Goal: Transaction & Acquisition: Purchase product/service

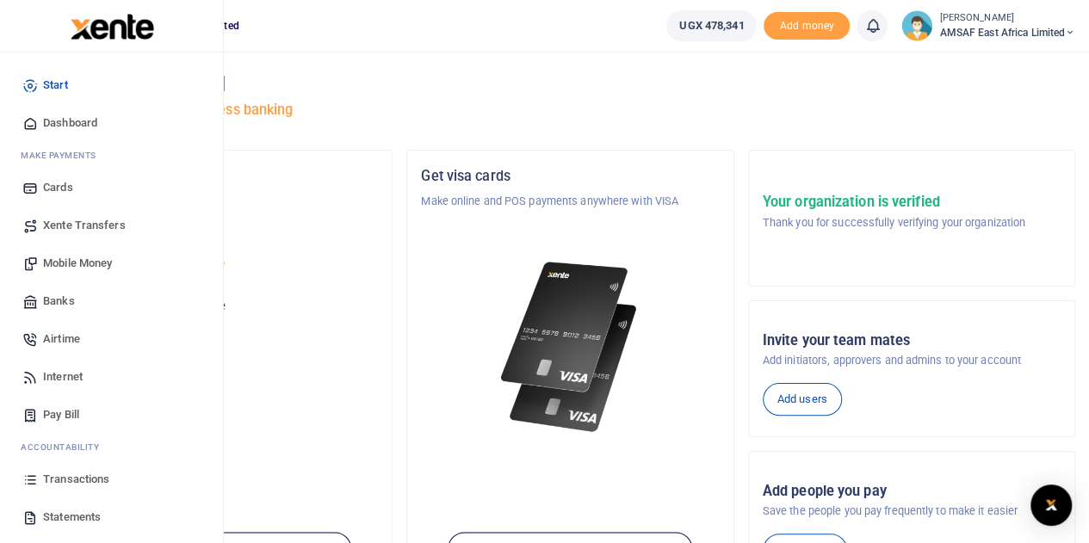
click at [59, 301] on span "Banks" at bounding box center [59, 301] width 32 height 17
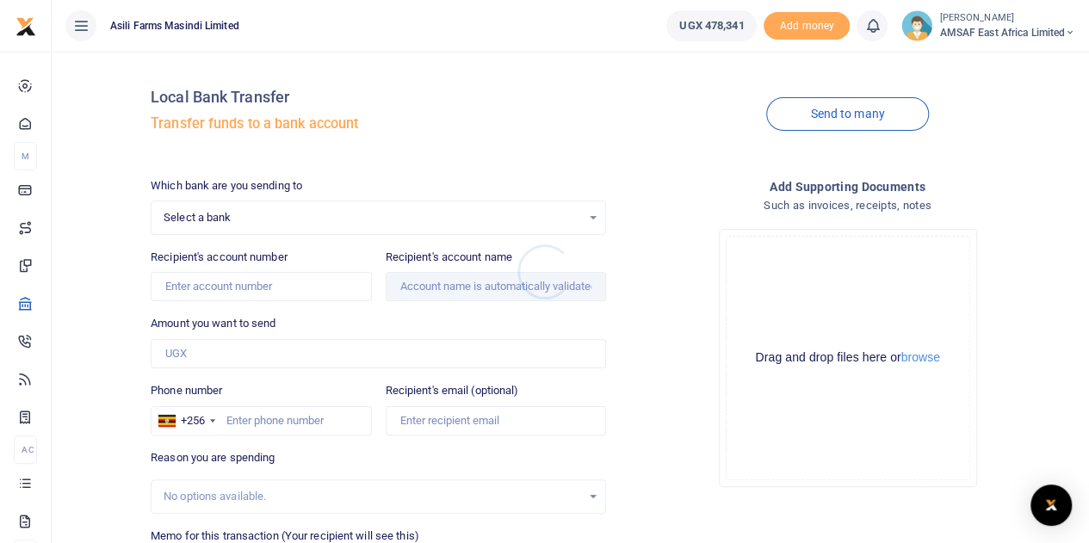
click at [291, 222] on div at bounding box center [544, 271] width 1089 height 543
click at [291, 222] on span "Select a bank" at bounding box center [373, 217] width 418 height 17
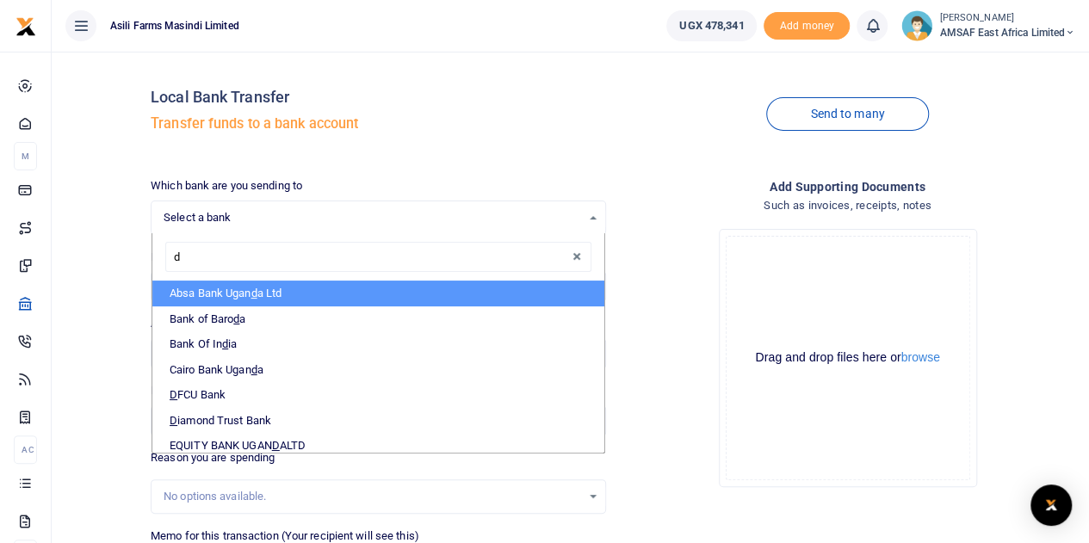
type input "df"
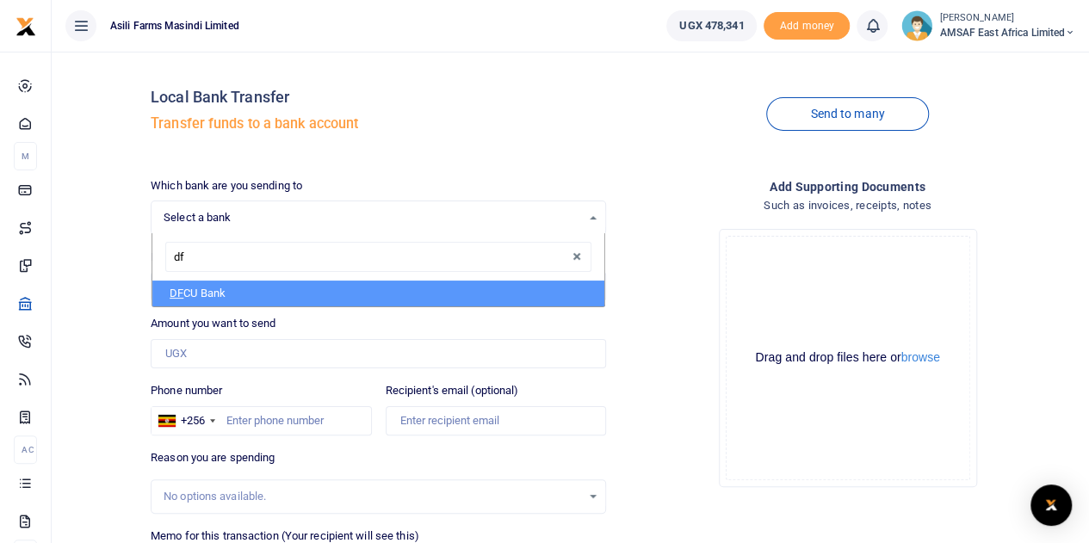
click at [189, 296] on li "DF CU Bank" at bounding box center [378, 294] width 452 height 26
select select "DFCU"
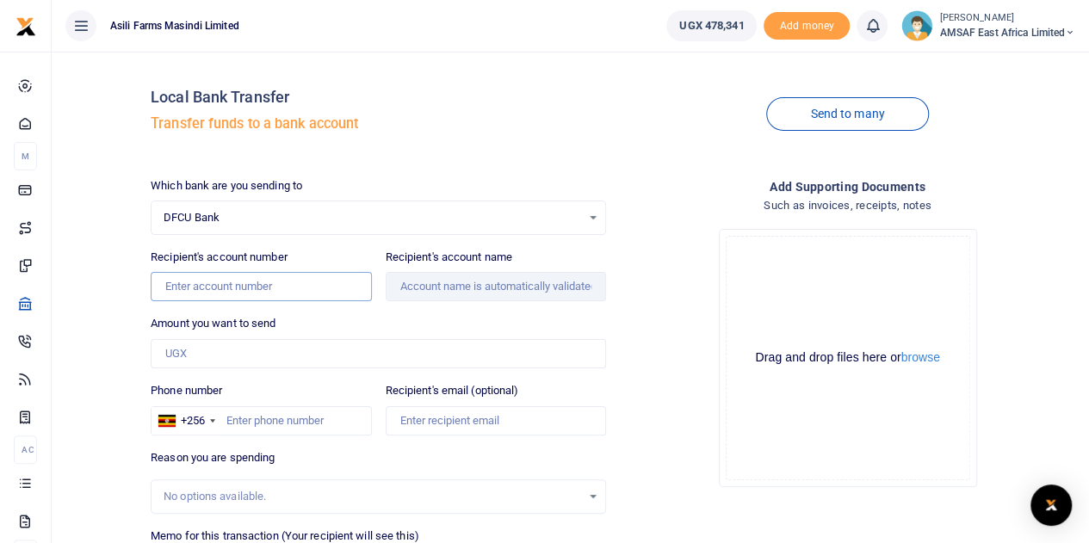
click at [238, 292] on input "Recipient's account number" at bounding box center [261, 286] width 220 height 29
paste input "0113001265974"
click at [214, 289] on input "0113001265974" at bounding box center [261, 286] width 220 height 29
click at [270, 281] on input "01130012065974" at bounding box center [261, 286] width 220 height 29
type input "01130012065974"
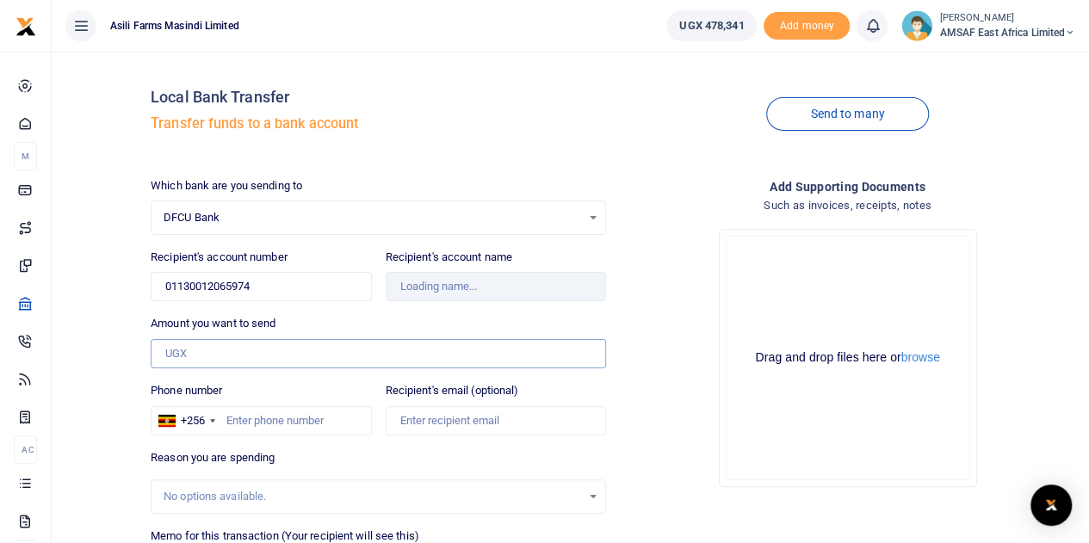
click at [241, 348] on input "Amount you want to send" at bounding box center [378, 353] width 455 height 29
type input "180,000"
click at [281, 286] on input "01130012065974" at bounding box center [261, 286] width 220 height 29
type input "0"
type input "01130012065974"
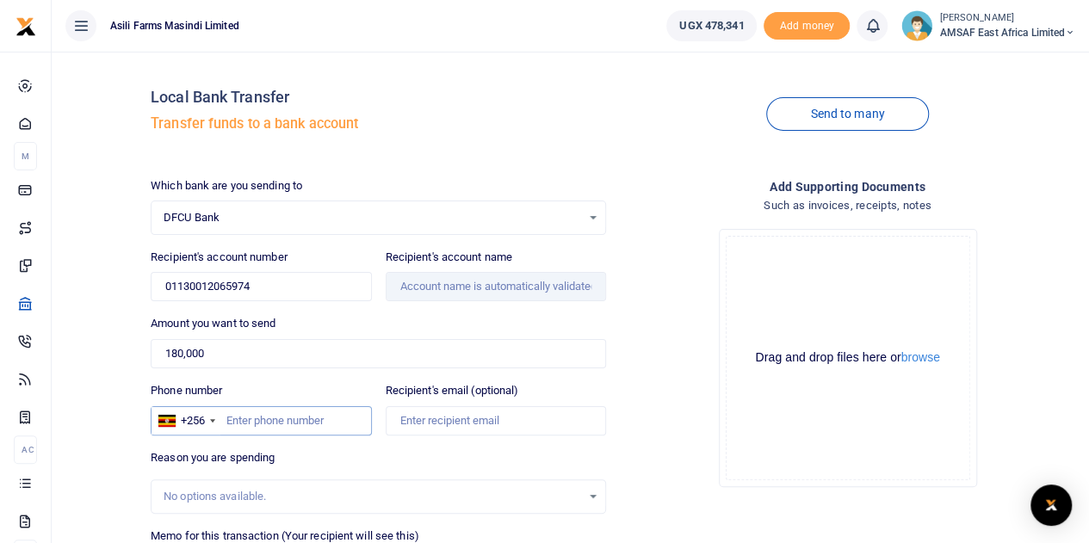
click at [276, 407] on input "Phone number" at bounding box center [261, 420] width 220 height 29
